Goal: Task Accomplishment & Management: Manage account settings

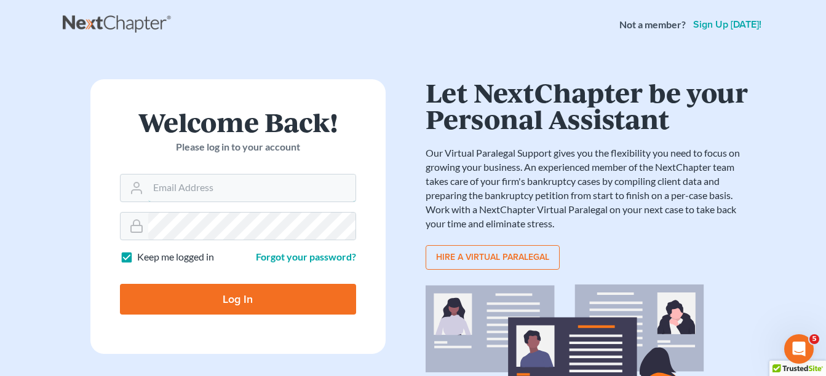
type input "[PERSON_NAME][EMAIL_ADDRESS][DOMAIN_NAME]"
click at [210, 296] on input "Log In" at bounding box center [238, 299] width 236 height 31
type input "Thinking..."
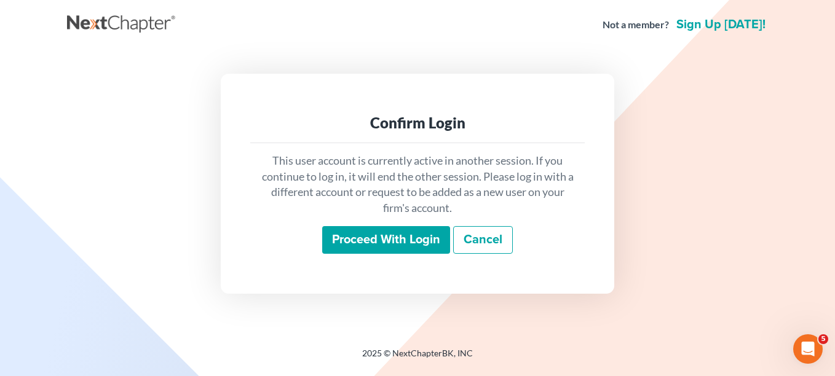
click at [374, 235] on input "Proceed with login" at bounding box center [386, 240] width 128 height 28
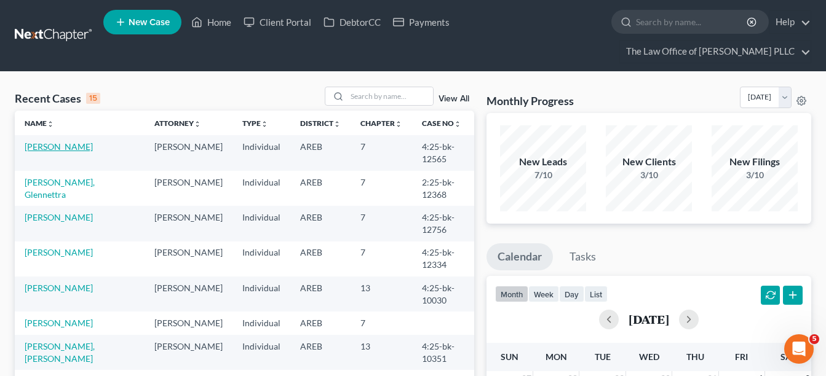
click at [57, 143] on link "[PERSON_NAME]" at bounding box center [59, 146] width 68 height 10
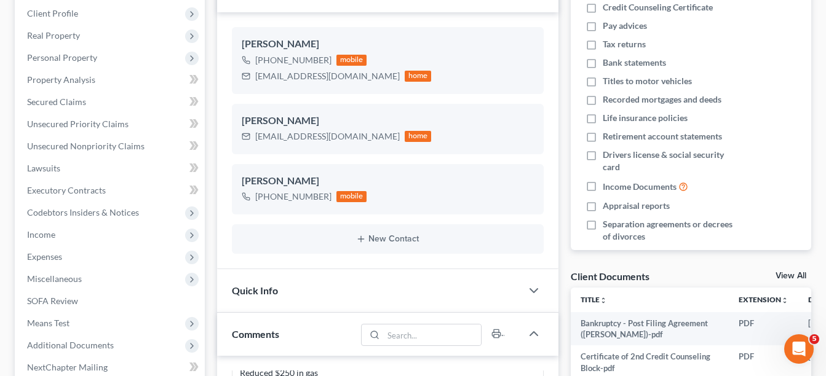
scroll to position [262, 0]
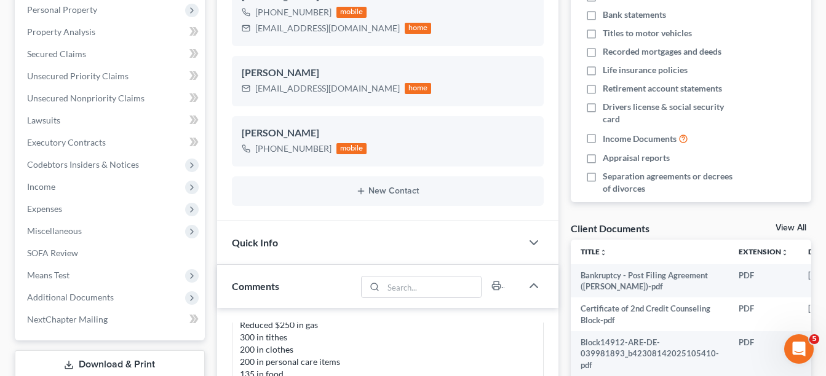
click at [779, 230] on link "View All" at bounding box center [790, 228] width 31 height 9
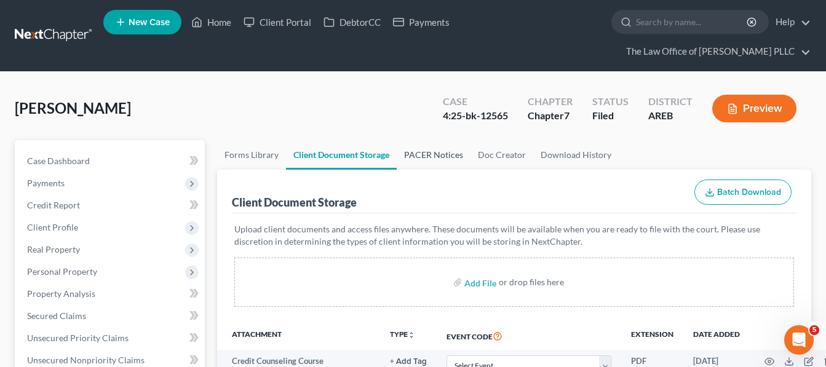
click at [427, 154] on link "PACER Notices" at bounding box center [434, 155] width 74 height 30
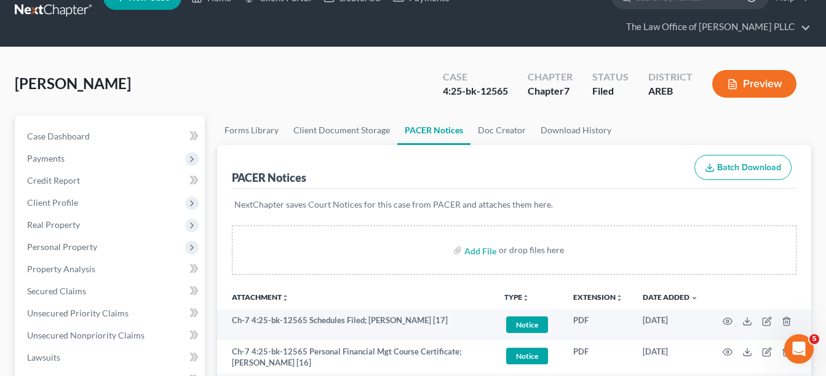
scroll to position [49, 0]
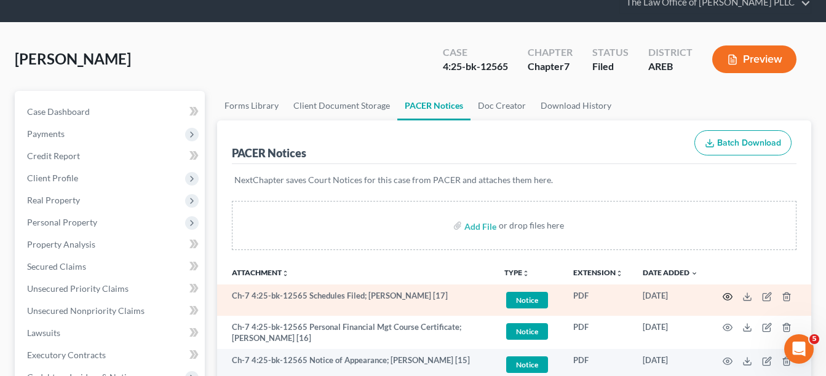
click at [725, 298] on icon "button" at bounding box center [727, 297] width 10 height 10
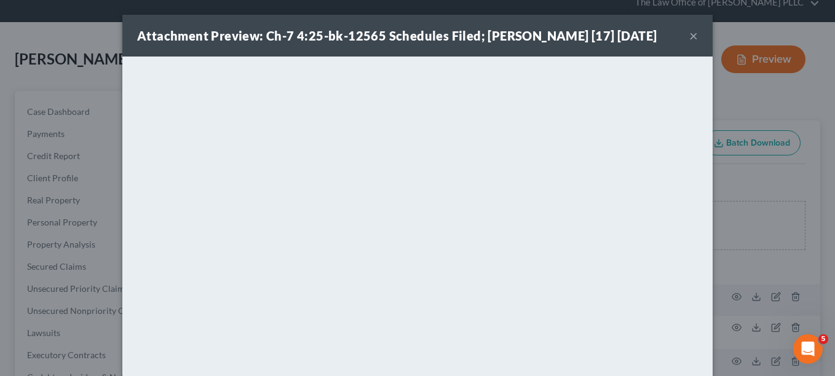
click at [689, 36] on button "×" at bounding box center [693, 35] width 9 height 15
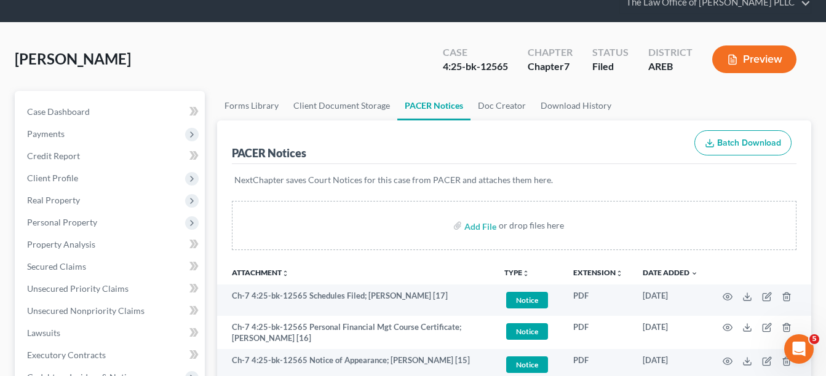
scroll to position [0, 0]
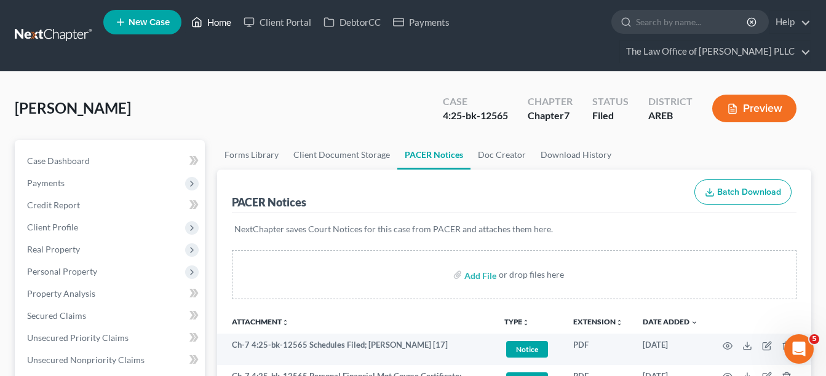
click at [221, 22] on link "Home" at bounding box center [211, 22] width 52 height 22
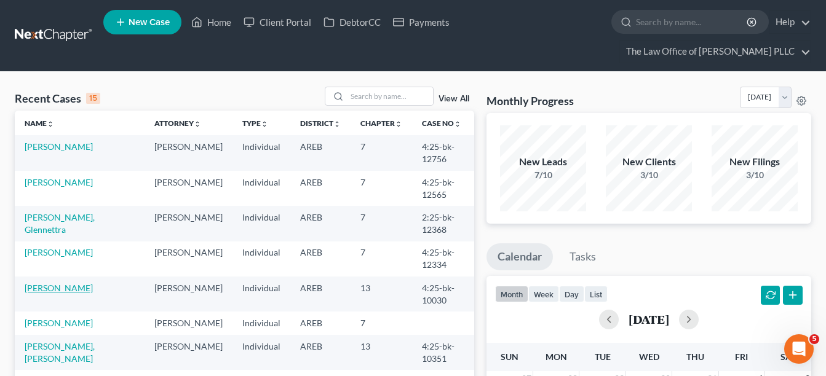
click at [66, 285] on link "Fulford, Jacqutta" at bounding box center [59, 288] width 68 height 10
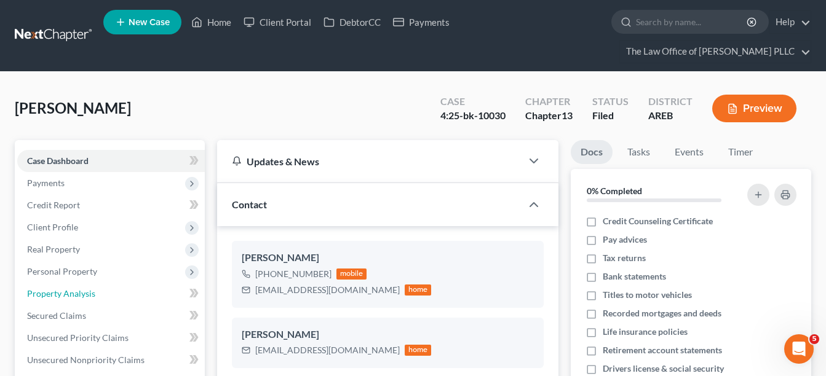
scroll to position [329, 0]
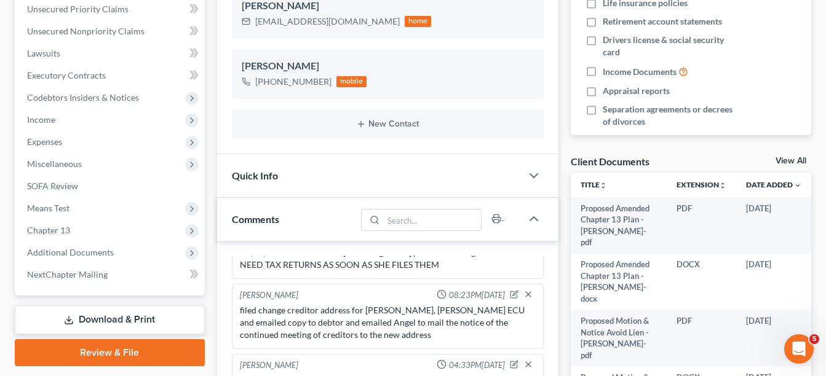
click at [796, 157] on link "View All" at bounding box center [790, 161] width 31 height 9
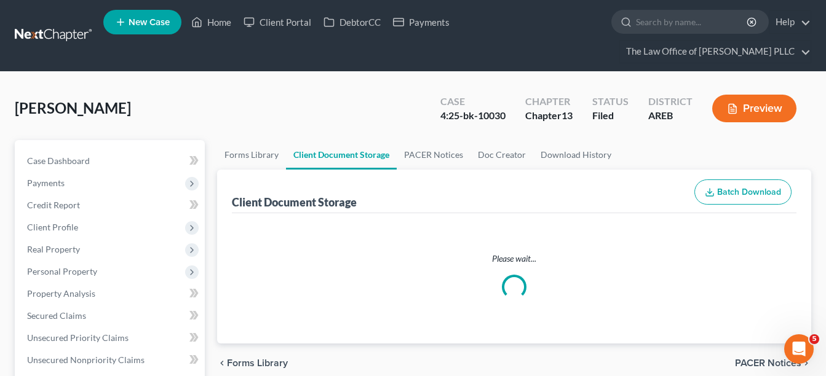
select select "0"
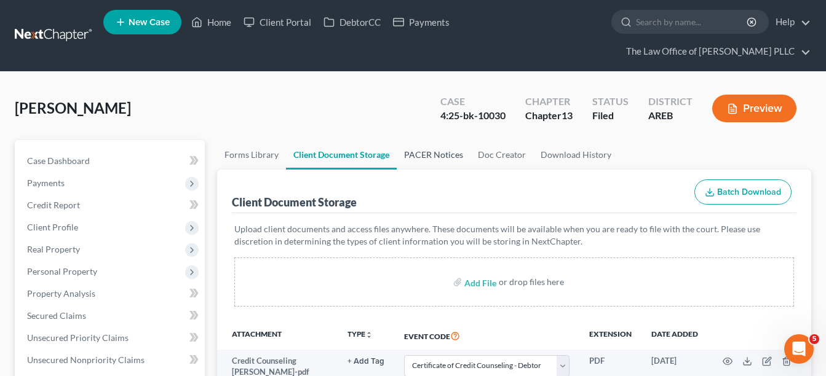
click at [441, 151] on link "PACER Notices" at bounding box center [434, 155] width 74 height 30
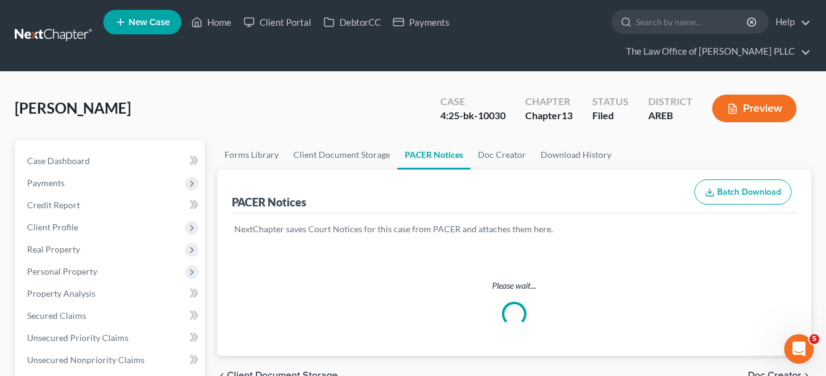
click at [441, 151] on link "PACER Notices" at bounding box center [433, 155] width 73 height 30
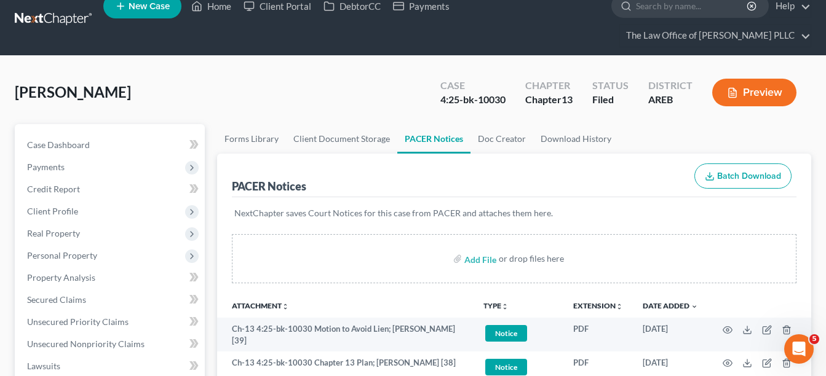
scroll to position [25, 0]
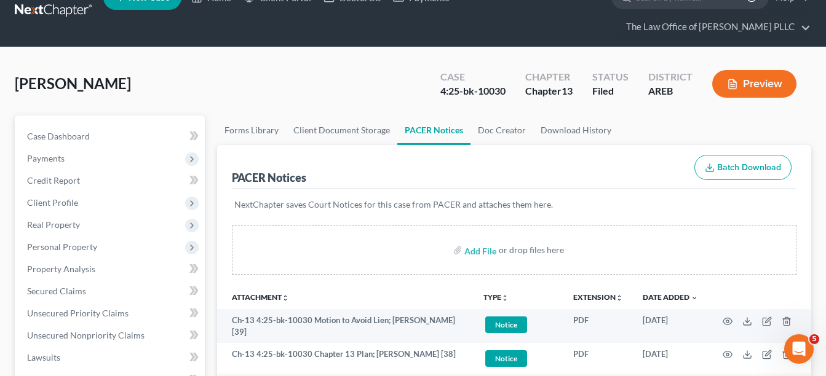
drag, startPoint x: 831, startPoint y: 373, endPoint x: 556, endPoint y: 165, distance: 344.5
click at [556, 165] on div "PACER Notices Batch Download" at bounding box center [514, 167] width 564 height 44
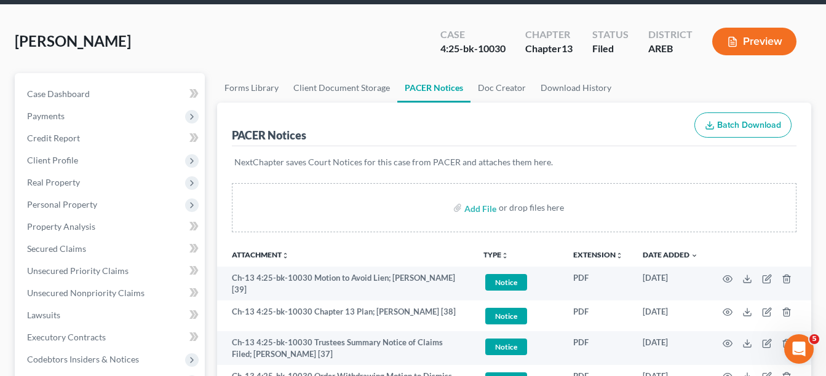
scroll to position [74, 0]
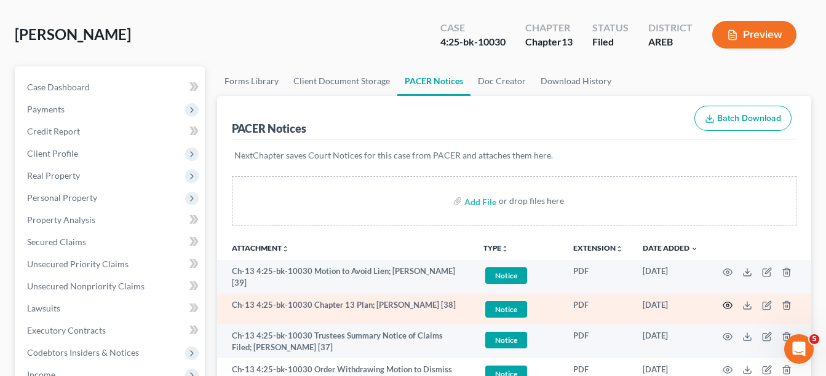
click at [725, 302] on icon "button" at bounding box center [727, 306] width 10 height 10
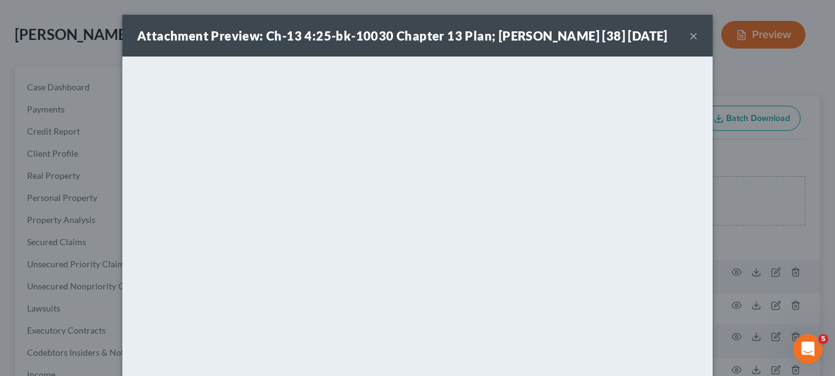
click at [691, 43] on button "×" at bounding box center [693, 35] width 9 height 15
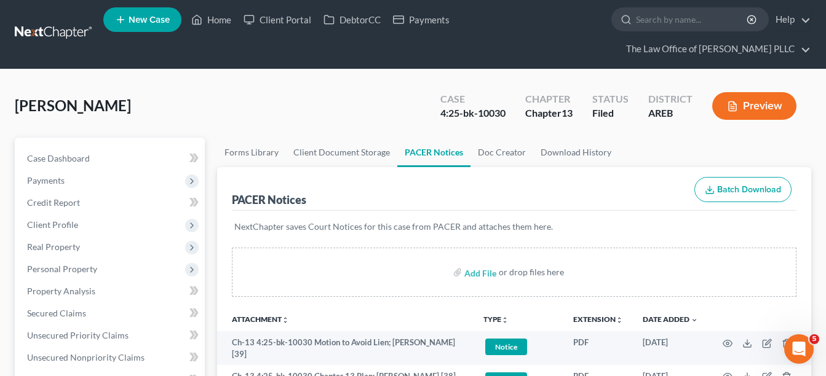
scroll to position [0, 0]
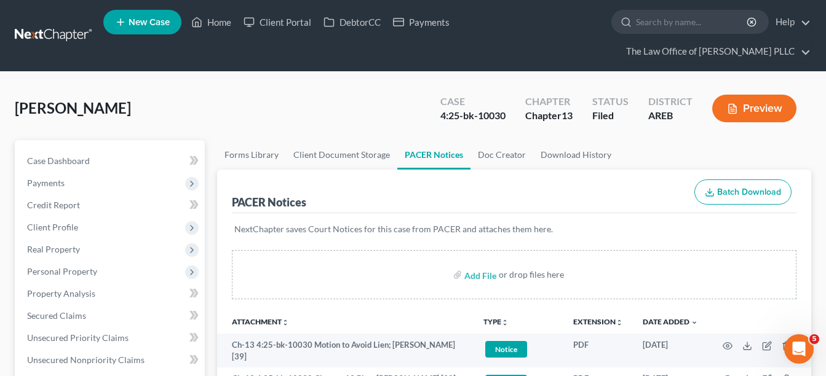
click at [452, 165] on link "PACER Notices" at bounding box center [433, 155] width 73 height 30
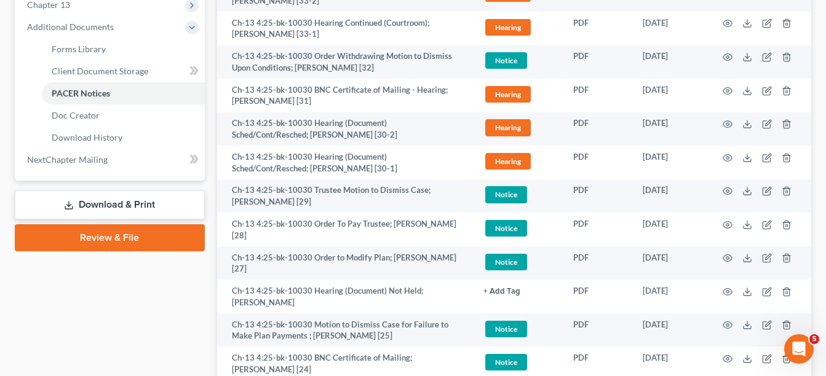
scroll to position [497, 0]
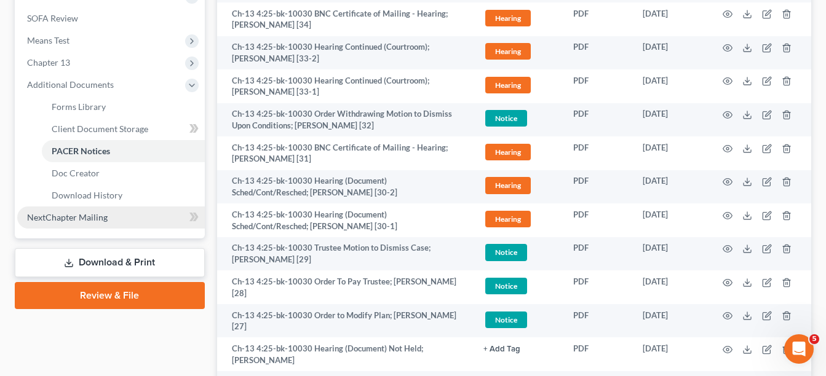
click at [96, 218] on span "NextChapter Mailing" at bounding box center [67, 217] width 81 height 10
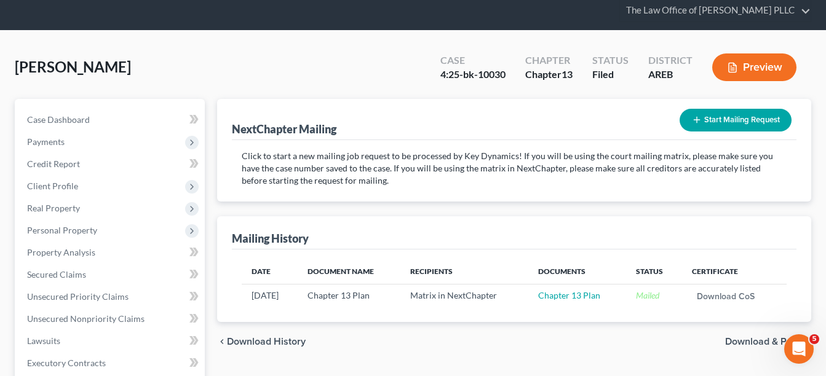
scroll to position [49, 0]
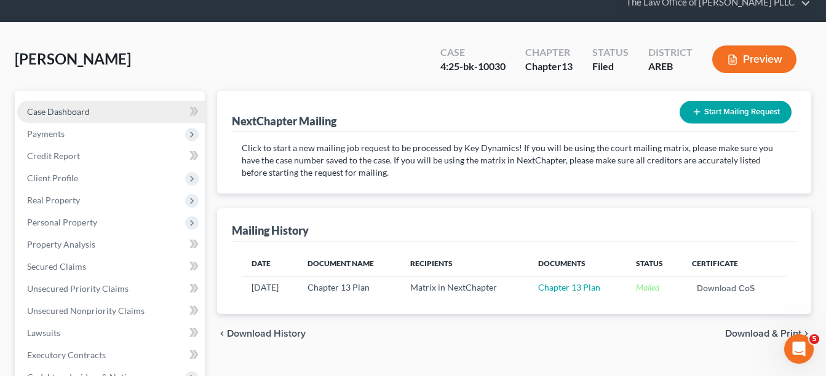
click at [90, 114] on link "Case Dashboard" at bounding box center [110, 112] width 187 height 22
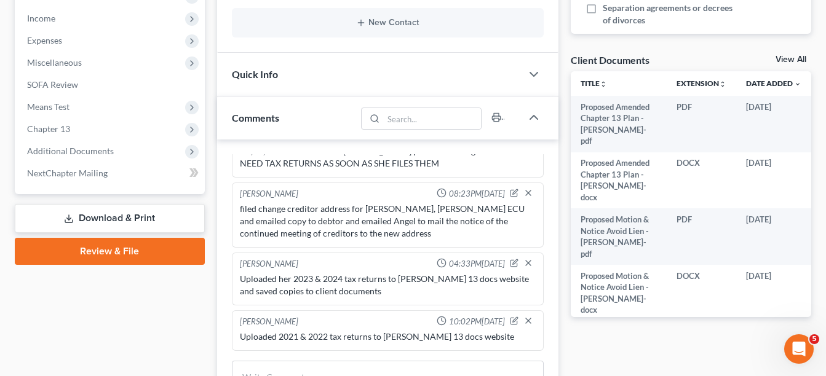
scroll to position [6827, 0]
click at [793, 60] on link "View All" at bounding box center [790, 59] width 31 height 9
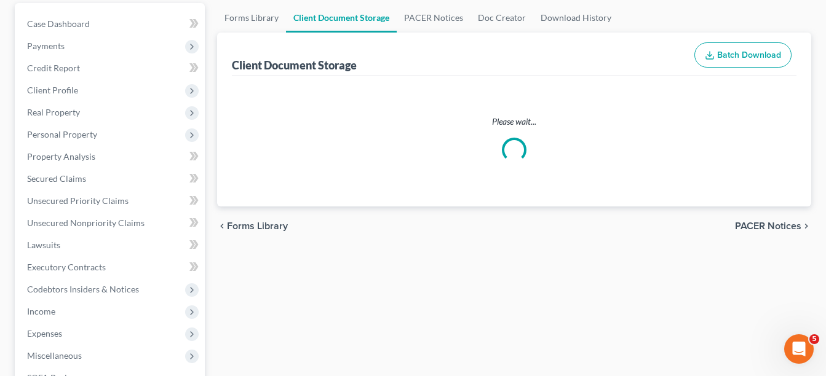
select select "0"
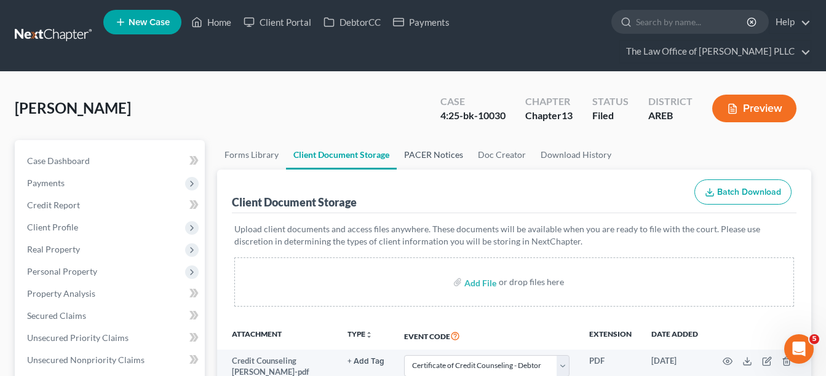
click at [440, 159] on link "PACER Notices" at bounding box center [434, 155] width 74 height 30
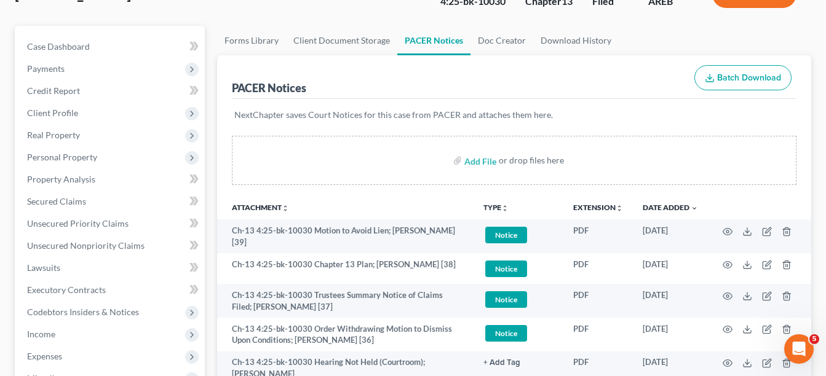
scroll to position [61, 0]
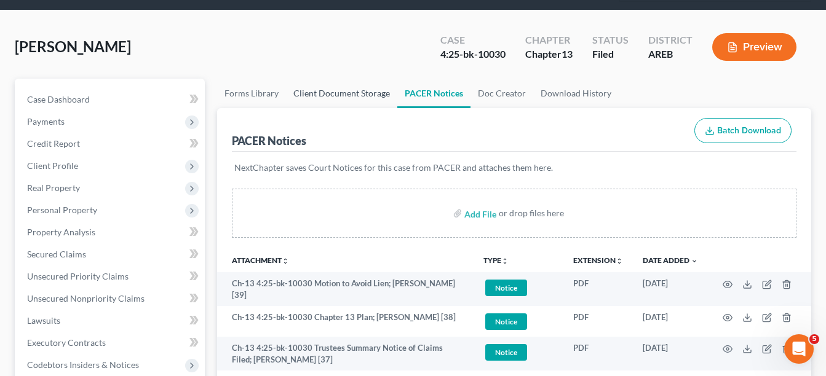
click at [350, 98] on link "Client Document Storage" at bounding box center [341, 94] width 111 height 30
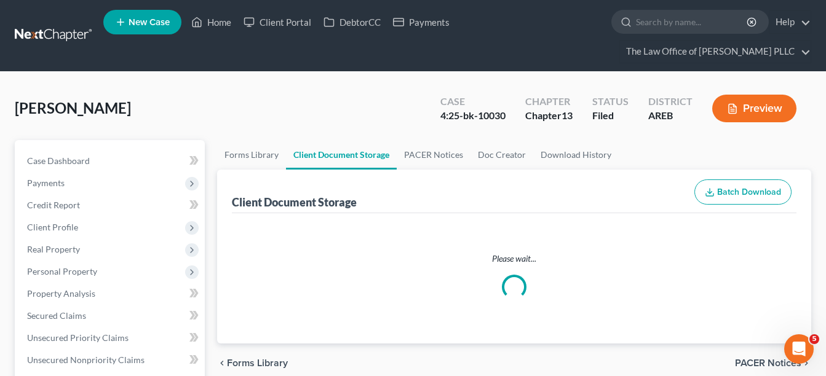
select select "0"
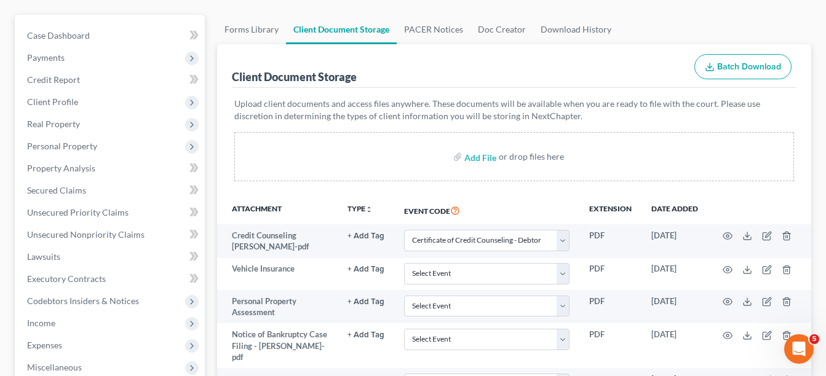
scroll to position [123, 0]
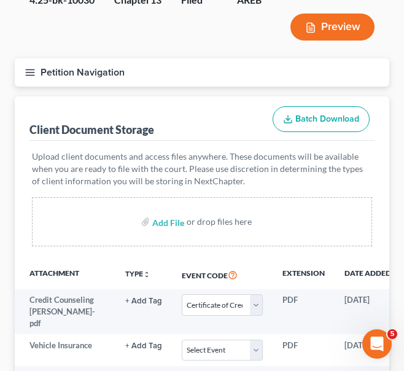
select select "0"
